Goal: Browse casually

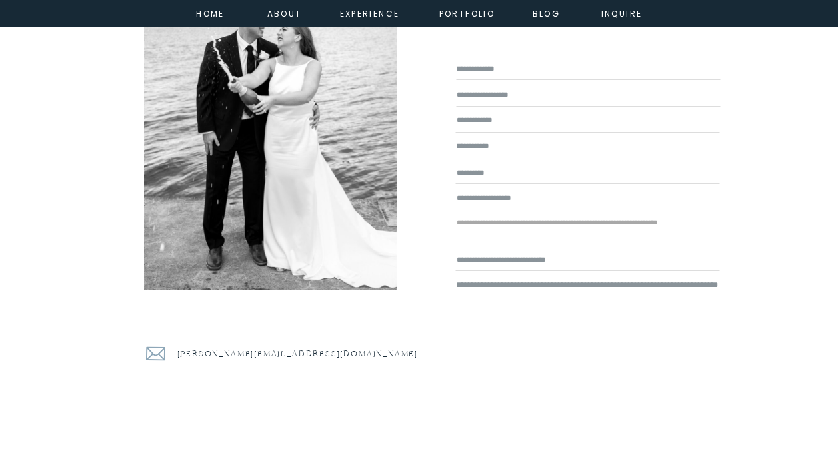
scroll to position [6810, 0]
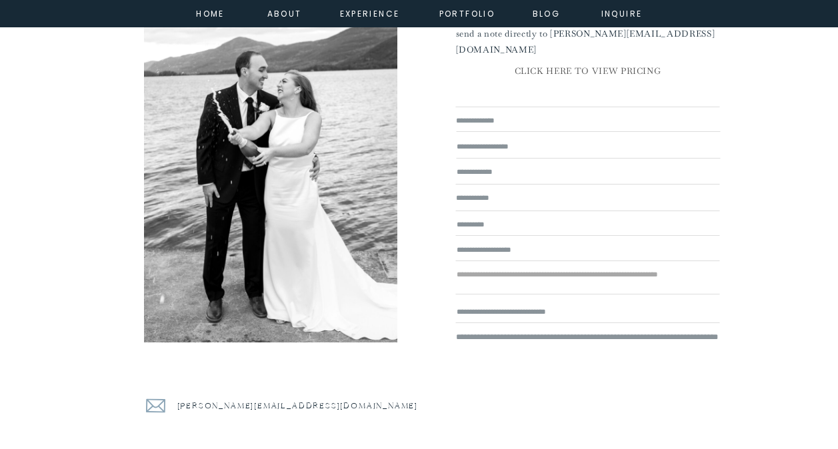
click at [592, 277] on textarea at bounding box center [589, 281] width 264 height 26
click at [621, 313] on textarea at bounding box center [589, 312] width 264 height 14
click at [475, 12] on nav "portfolio" at bounding box center [467, 13] width 57 height 12
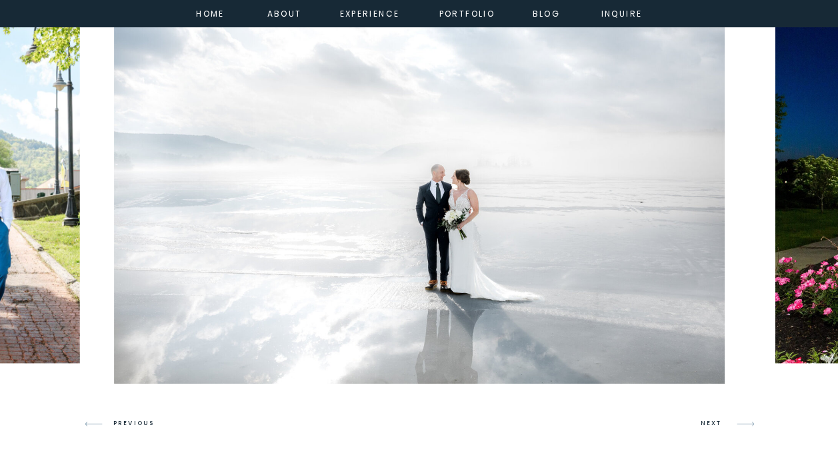
scroll to position [815, 0]
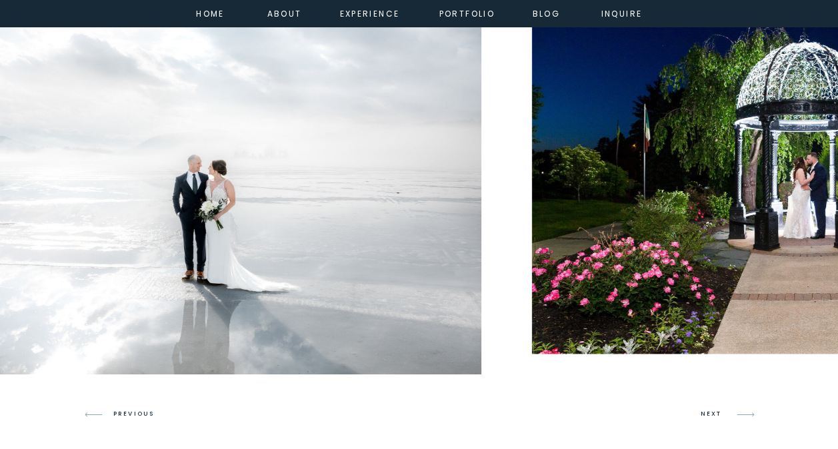
click at [445, 244] on div at bounding box center [320, 171] width 898 height 408
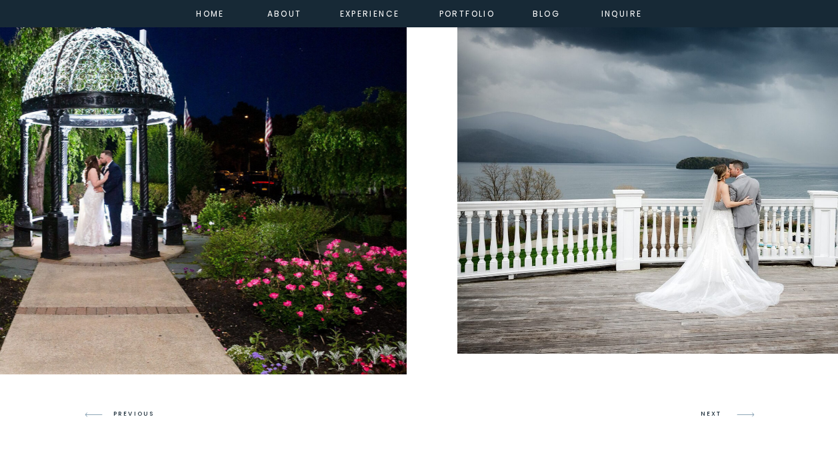
click at [104, 201] on img at bounding box center [101, 171] width 612 height 408
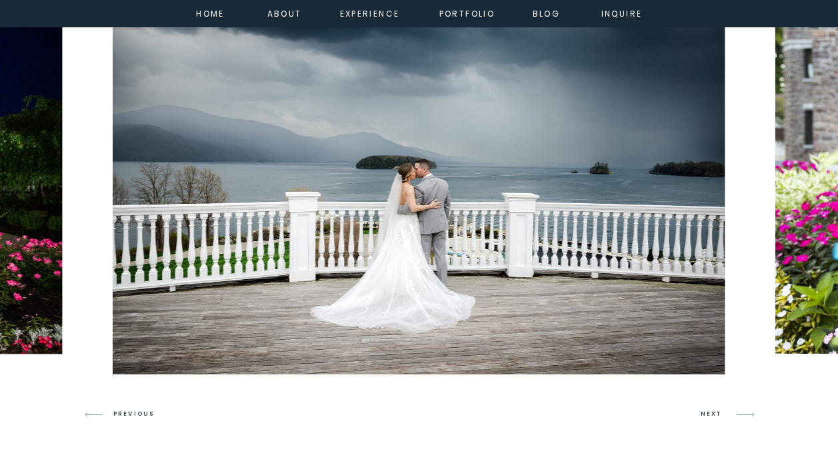
click at [113, 193] on img at bounding box center [419, 171] width 612 height 408
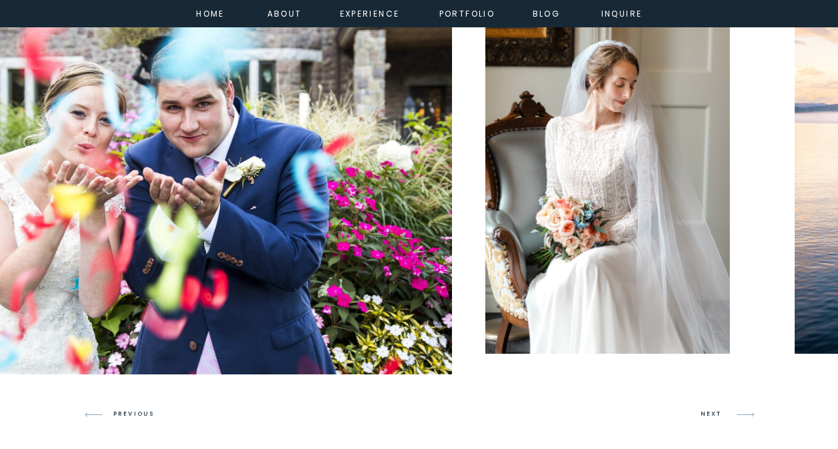
click at [3, 205] on img at bounding box center [146, 171] width 612 height 408
